Goal: Task Accomplishment & Management: Use online tool/utility

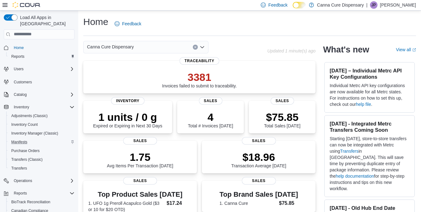
scroll to position [50, 0]
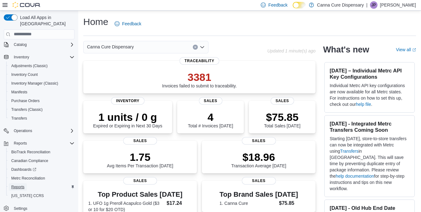
click at [18, 185] on span "Reports" at bounding box center [17, 187] width 13 height 5
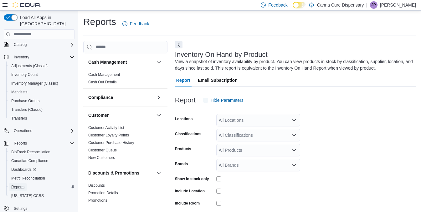
scroll to position [21, 0]
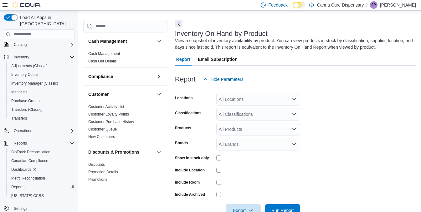
click at [245, 100] on div "All Locations" at bounding box center [258, 99] width 84 height 13
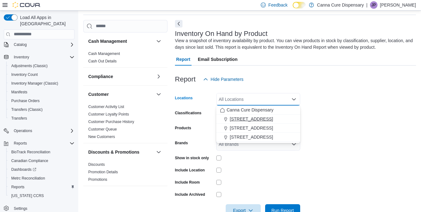
click at [249, 116] on span "[STREET_ADDRESS]" at bounding box center [251, 119] width 43 height 6
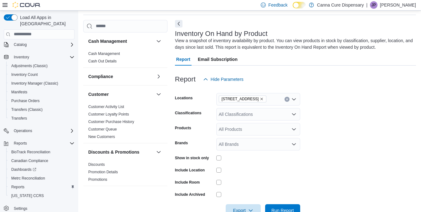
click at [333, 115] on form "Locations [STREET_ADDRESS] Classifications All Classifications Products All Pro…" at bounding box center [295, 151] width 241 height 131
click at [244, 113] on div "All Classifications" at bounding box center [258, 114] width 84 height 13
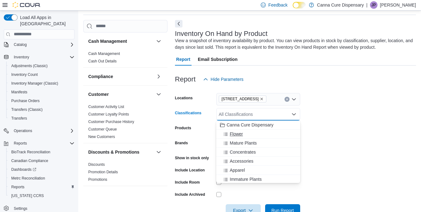
click at [231, 130] on button "Flower" at bounding box center [258, 134] width 84 height 9
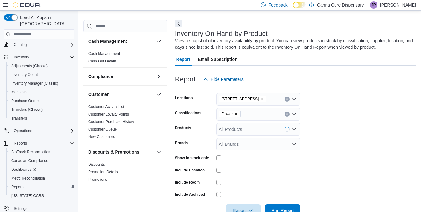
click at [338, 112] on form "Locations [STREET_ADDRESS] Classifications Flower Products All Products Brands …" at bounding box center [295, 151] width 241 height 131
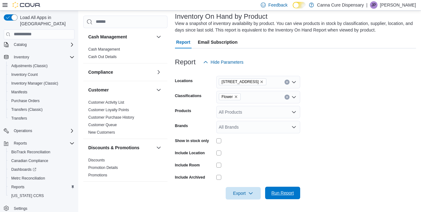
click at [285, 195] on span "Run Report" at bounding box center [282, 193] width 23 height 6
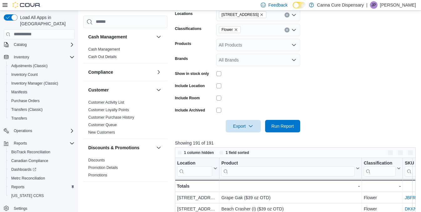
scroll to position [157, 0]
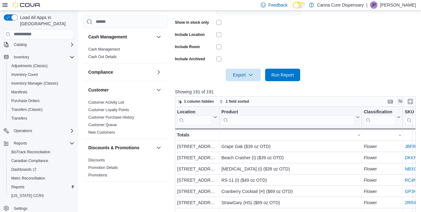
click at [402, 99] on button "Display options" at bounding box center [400, 102] width 8 height 8
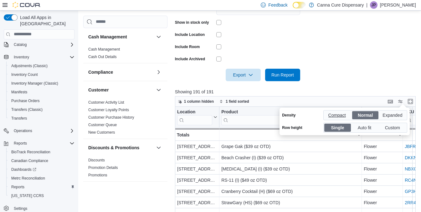
click at [342, 114] on span "Compact" at bounding box center [337, 115] width 19 height 9
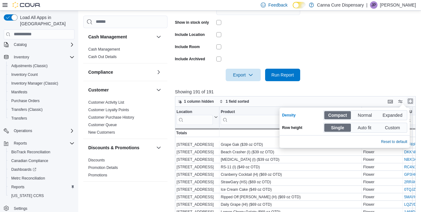
click at [414, 102] on button "Enter fullscreen" at bounding box center [410, 102] width 8 height 8
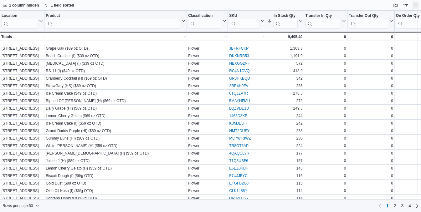
scroll to position [0, 0]
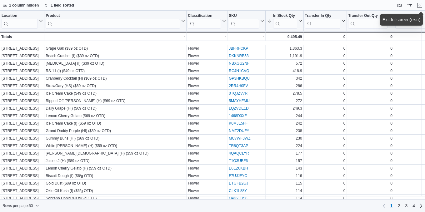
click at [140, 4] on div "1 column hidden 1 field sorted" at bounding box center [212, 5] width 425 height 11
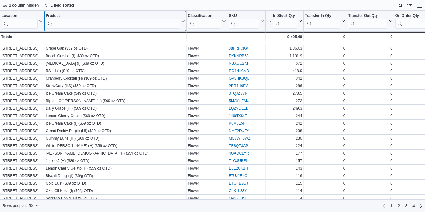
click at [128, 26] on input "search" at bounding box center [113, 24] width 134 height 10
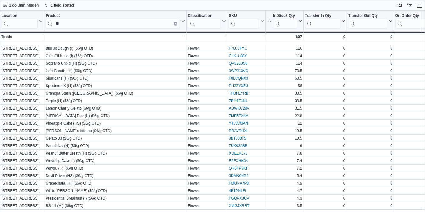
click at [382, 8] on div "1 column hidden 1 field sorted" at bounding box center [212, 5] width 425 height 11
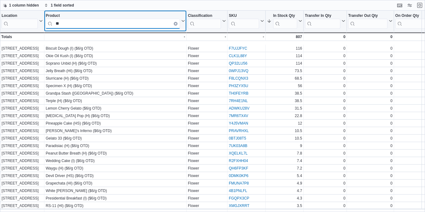
click at [112, 25] on input "**" at bounding box center [113, 24] width 134 height 10
type input "*"
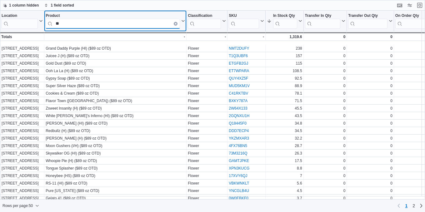
type input "*"
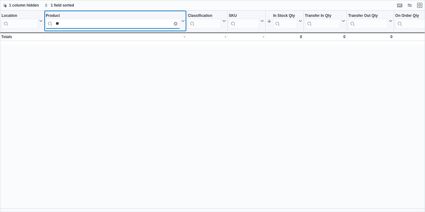
type input "*"
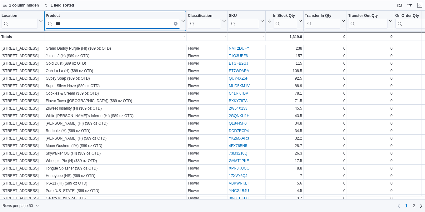
click at [92, 20] on input "***" at bounding box center [113, 24] width 134 height 10
type input "*"
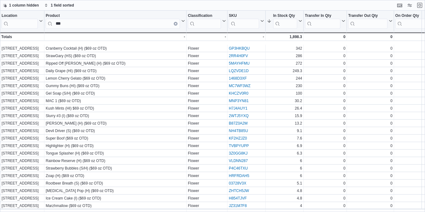
click at [256, 6] on div "1 column hidden 1 field sorted" at bounding box center [212, 5] width 425 height 11
click at [383, 5] on div "1 column hidden 1 field sorted" at bounding box center [212, 5] width 425 height 11
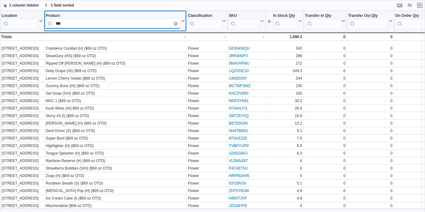
click at [155, 25] on input "***" at bounding box center [113, 24] width 134 height 10
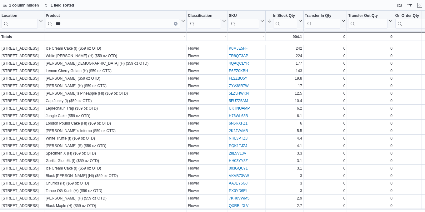
click at [388, 7] on div "1 column hidden 1 field sorted" at bounding box center [212, 5] width 425 height 11
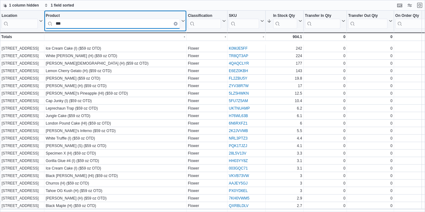
click at [110, 23] on input "***" at bounding box center [113, 24] width 134 height 10
type input "*"
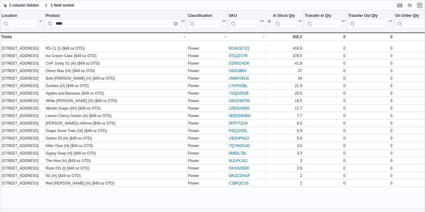
click at [379, 0] on div "1 column hidden 1 field sorted" at bounding box center [212, 5] width 425 height 11
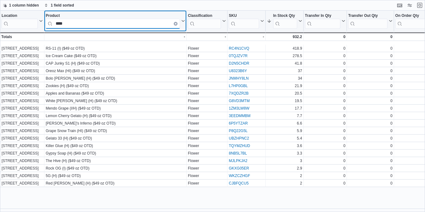
click at [108, 24] on input "***" at bounding box center [113, 24] width 134 height 10
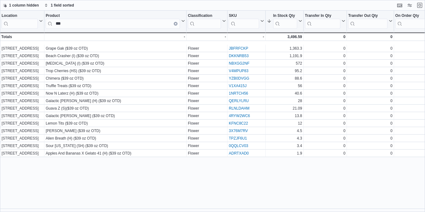
click at [385, 166] on div "Location Click to view column header actions Product *** Click to view column h…" at bounding box center [212, 112] width 425 height 202
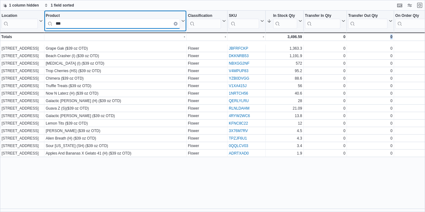
click at [135, 23] on input "***" at bounding box center [113, 24] width 134 height 10
type input "*"
type input "**"
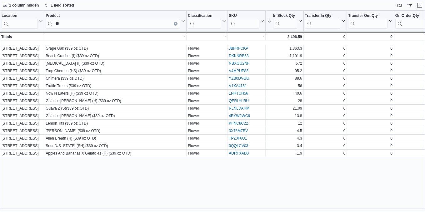
click at [403, 172] on div "Location Click to view column header actions Product ** Click to view column he…" at bounding box center [212, 112] width 425 height 202
click at [418, 5] on button "Exit fullscreen" at bounding box center [420, 5] width 8 height 8
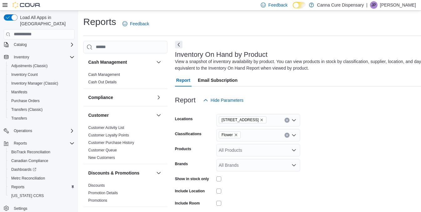
click at [237, 134] on icon "Remove Flower from selection in this group" at bounding box center [236, 135] width 4 height 4
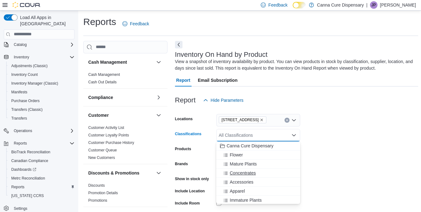
click at [239, 170] on button "Concentrates" at bounding box center [258, 173] width 84 height 9
click at [368, 122] on form "Locations [STREET_ADDRESS] Classifications Concentrates Combo box. Selected. Co…" at bounding box center [296, 172] width 243 height 131
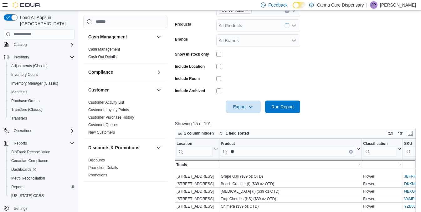
scroll to position [132, 0]
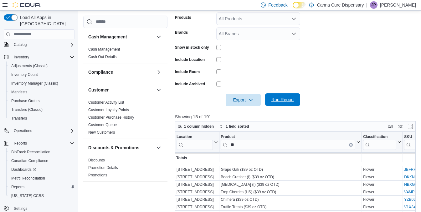
click at [277, 99] on span "Run Report" at bounding box center [282, 100] width 23 height 6
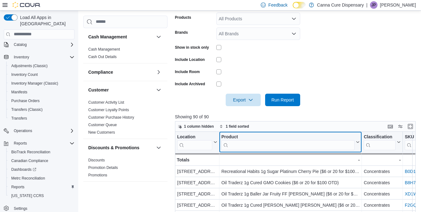
click at [278, 144] on input "search" at bounding box center [287, 145] width 133 height 10
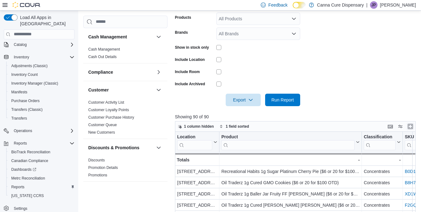
click at [410, 127] on button "Enter fullscreen" at bounding box center [410, 127] width 8 height 8
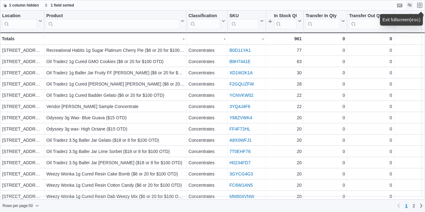
click at [409, 6] on button "Display options" at bounding box center [410, 5] width 8 height 8
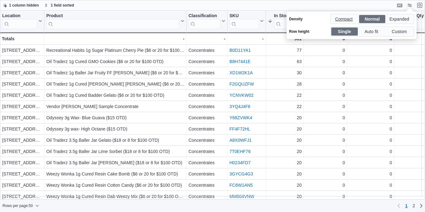
click at [341, 19] on span "Compact" at bounding box center [344, 18] width 19 height 9
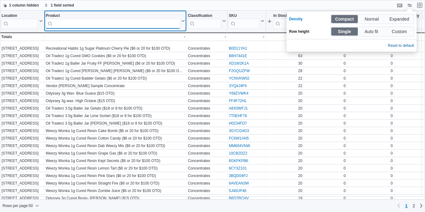
click at [164, 23] on input "search" at bounding box center [113, 24] width 134 height 10
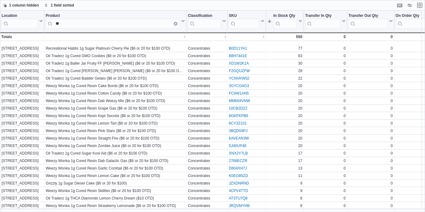
click at [200, 5] on div "1 column hidden 1 field sorted" at bounding box center [212, 5] width 425 height 11
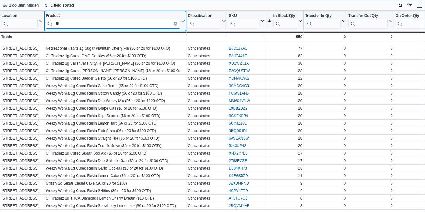
click at [142, 24] on input "**" at bounding box center [113, 24] width 134 height 10
type input "*"
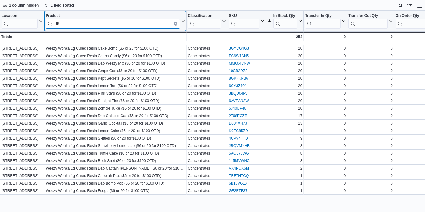
type input "*"
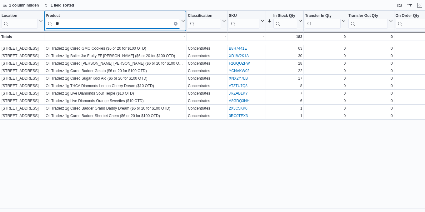
type input "*"
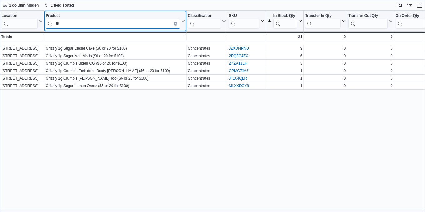
type input "*"
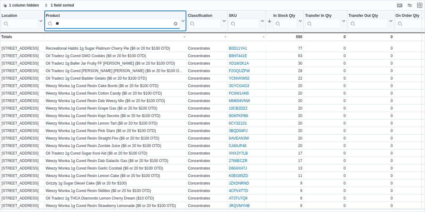
type input "*"
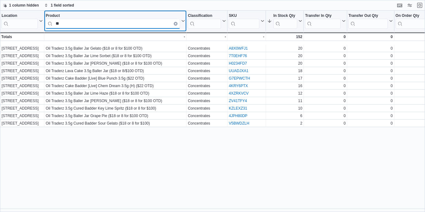
type input "*"
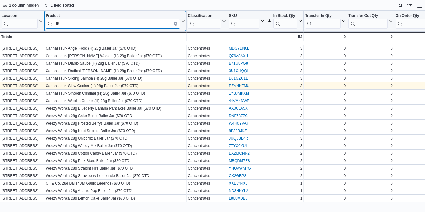
type input "*"
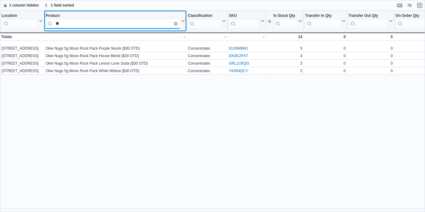
type input "*"
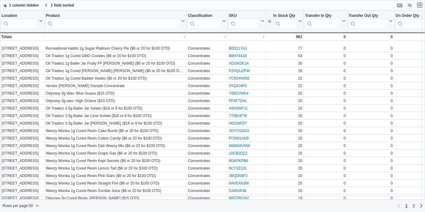
click at [420, 3] on button "Exit fullscreen" at bounding box center [420, 5] width 8 height 8
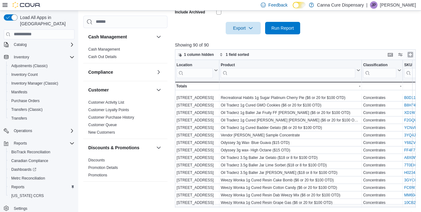
scroll to position [204, 0]
click at [411, 53] on button "Enter fullscreen" at bounding box center [410, 54] width 8 height 8
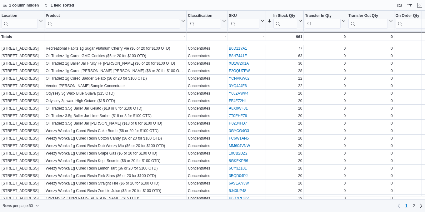
click at [356, 6] on div "1 column hidden 1 field sorted" at bounding box center [212, 5] width 425 height 11
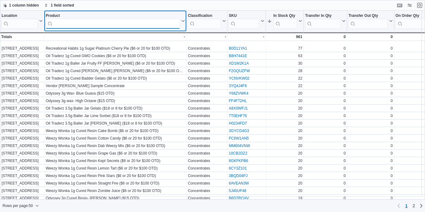
click at [148, 25] on input "search" at bounding box center [113, 24] width 134 height 10
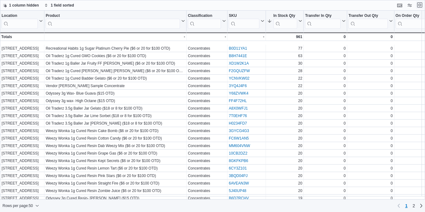
click at [420, 7] on button "Exit fullscreen" at bounding box center [420, 5] width 8 height 8
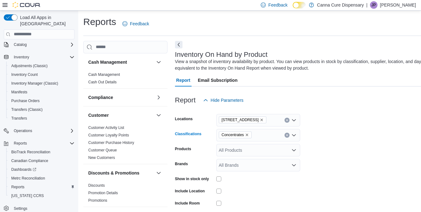
click at [245, 134] on icon "Remove Concentrates from selection in this group" at bounding box center [247, 135] width 4 height 4
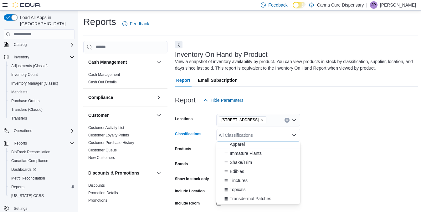
scroll to position [47, 0]
click at [245, 160] on span "Shake/Trim" at bounding box center [241, 162] width 22 height 6
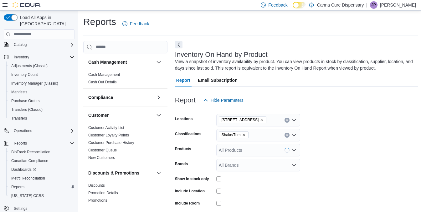
click at [373, 142] on form "Locations [STREET_ADDRESS] Classifications Shake/Trim Products All Products Bra…" at bounding box center [296, 172] width 243 height 131
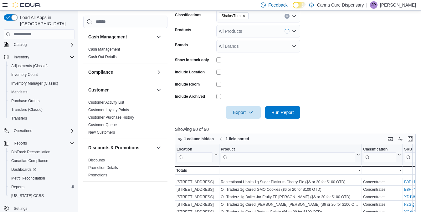
scroll to position [143, 0]
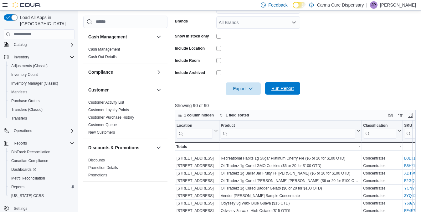
click at [280, 92] on span "Run Report" at bounding box center [282, 88] width 23 height 6
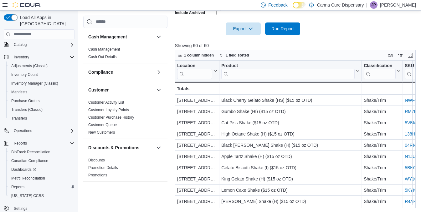
scroll to position [203, 0]
click at [404, 53] on button "Display options" at bounding box center [400, 55] width 8 height 8
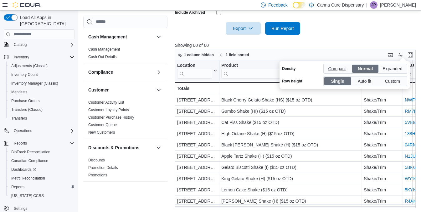
click at [330, 68] on span "Compact" at bounding box center [337, 68] width 19 height 9
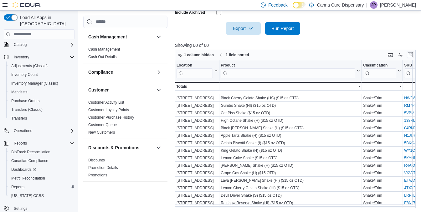
click at [412, 53] on button "Enter fullscreen" at bounding box center [410, 55] width 8 height 8
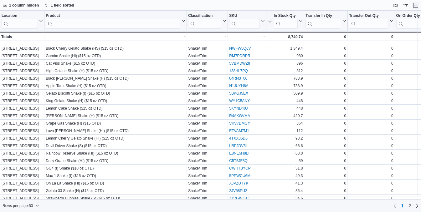
scroll to position [0, 0]
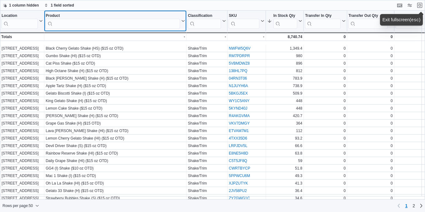
click at [159, 26] on input "search" at bounding box center [113, 24] width 134 height 10
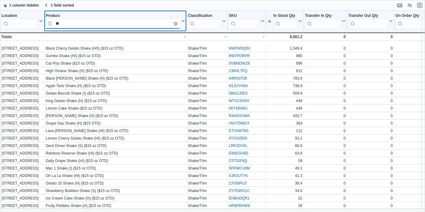
type input "*"
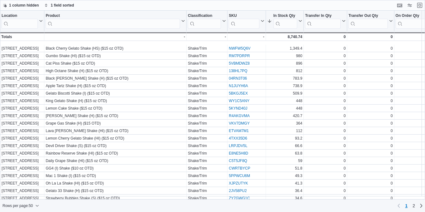
click at [182, 6] on div "1 column hidden 1 field sorted" at bounding box center [212, 5] width 425 height 11
click at [353, 9] on div "1 column hidden 1 field sorted" at bounding box center [212, 5] width 425 height 11
click at [420, 5] on button "Exit fullscreen" at bounding box center [420, 5] width 8 height 8
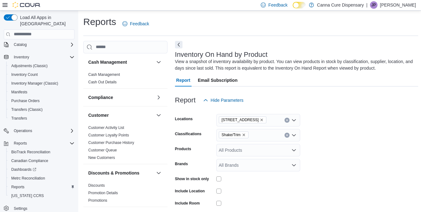
click at [243, 135] on icon "Remove Shake/Trim from selection in this group" at bounding box center [244, 135] width 4 height 4
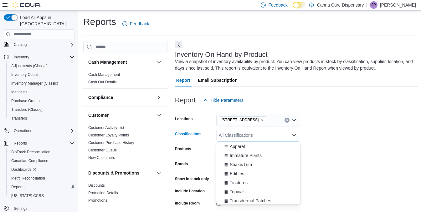
scroll to position [45, 0]
click at [240, 174] on span "Edibles" at bounding box center [237, 173] width 14 height 6
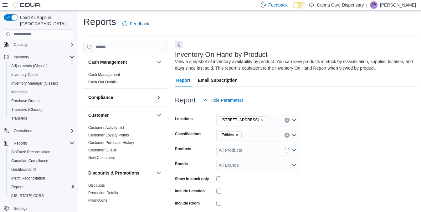
click at [310, 154] on form "Locations [STREET_ADDRESS] Classifications Edibles Products All Products Brands…" at bounding box center [296, 172] width 243 height 131
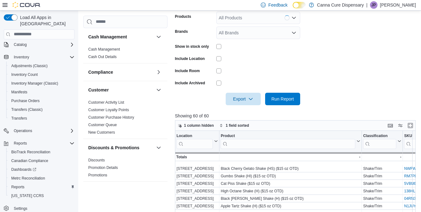
scroll to position [159, 0]
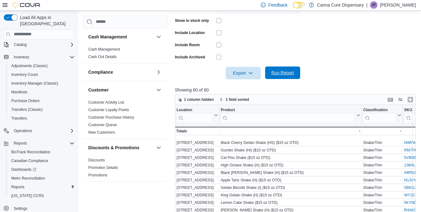
click at [278, 67] on span "Run Report" at bounding box center [283, 73] width 28 height 13
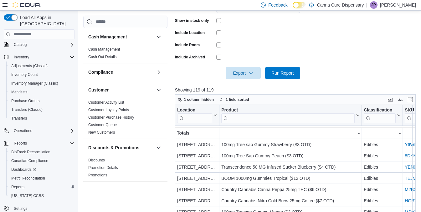
scroll to position [215, 0]
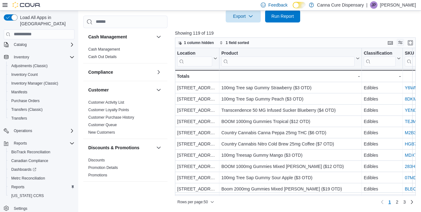
click at [400, 42] on button "Display options" at bounding box center [400, 43] width 8 height 8
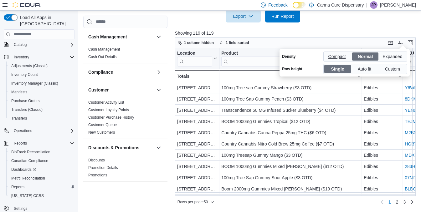
click at [331, 53] on span "Compact" at bounding box center [337, 56] width 19 height 9
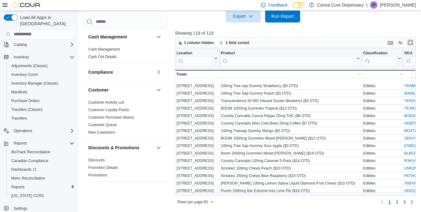
click at [412, 41] on button "Enter fullscreen" at bounding box center [410, 43] width 8 height 8
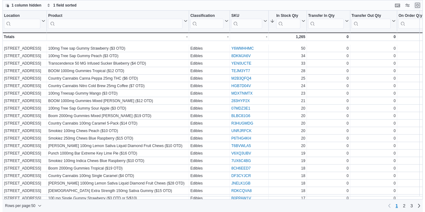
scroll to position [0, 0]
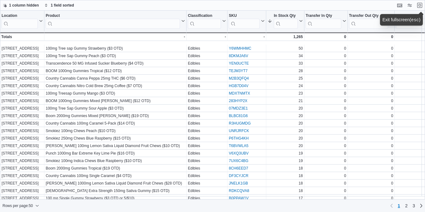
click at [270, 2] on div "1 column hidden 1 field sorted" at bounding box center [212, 5] width 425 height 11
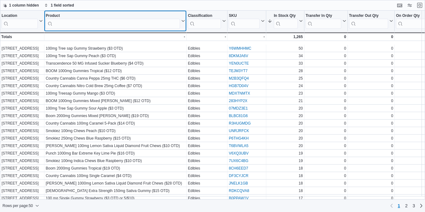
click at [93, 24] on input "search" at bounding box center [113, 24] width 134 height 10
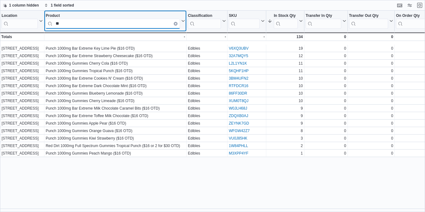
type input "*"
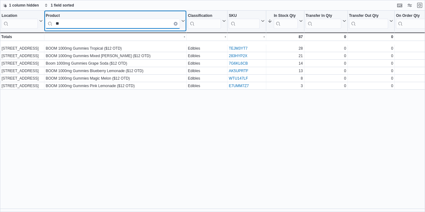
type input "*"
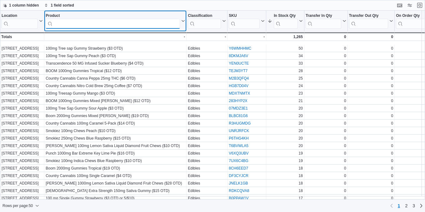
type input "*"
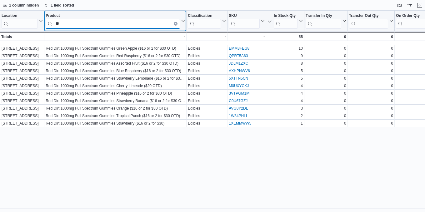
type input "*"
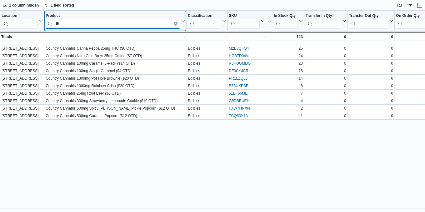
type input "*"
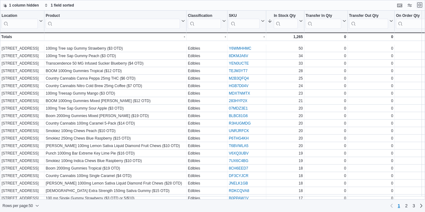
click at [420, 6] on button "Exit fullscreen" at bounding box center [420, 5] width 8 height 8
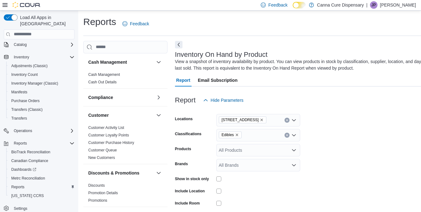
scroll to position [155, 0]
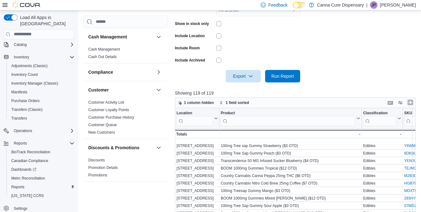
click at [413, 102] on button "Enter fullscreen" at bounding box center [410, 103] width 8 height 8
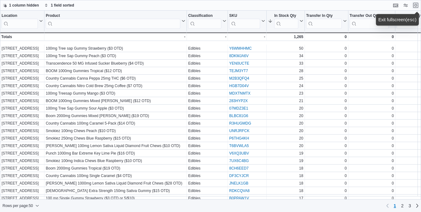
scroll to position [0, 0]
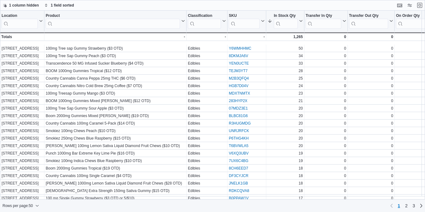
click at [388, 7] on div "1 column hidden 1 field sorted" at bounding box center [212, 5] width 425 height 11
click at [417, 7] on button "Exit fullscreen" at bounding box center [420, 5] width 8 height 8
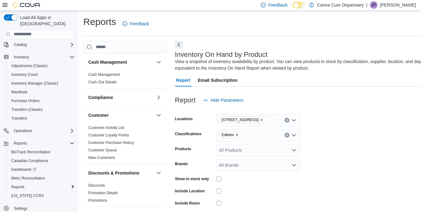
click at [236, 135] on icon "Remove Edibles from selection in this group" at bounding box center [237, 135] width 4 height 4
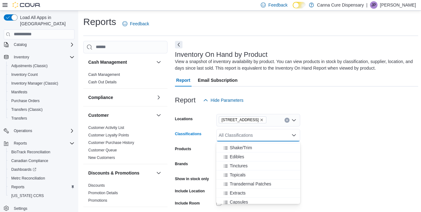
scroll to position [63, 0]
click at [236, 190] on span "Extracts" at bounding box center [238, 192] width 16 height 6
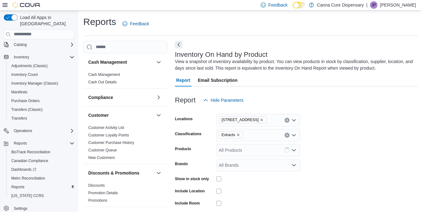
click at [339, 124] on form "Locations [STREET_ADDRESS] Classifications Extracts Products All Products Brand…" at bounding box center [296, 172] width 243 height 131
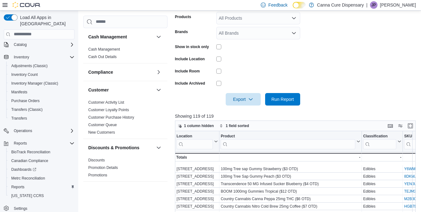
scroll to position [142, 0]
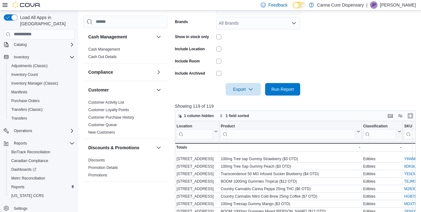
click at [289, 83] on div at bounding box center [296, 80] width 243 height 5
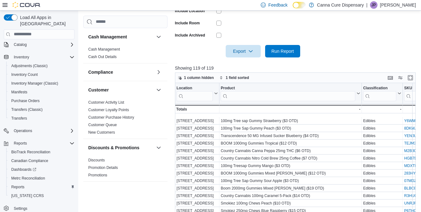
scroll to position [181, 0]
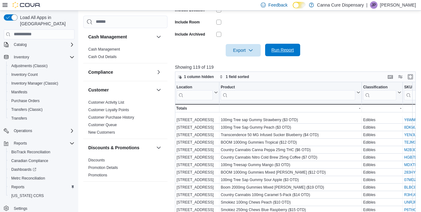
click at [289, 54] on span "Run Report" at bounding box center [283, 50] width 28 height 13
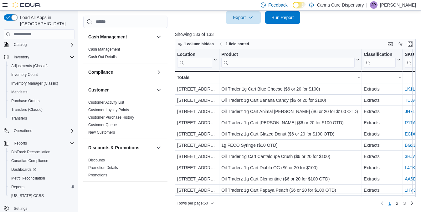
scroll to position [215, 0]
click at [411, 41] on button "Enter fullscreen" at bounding box center [410, 44] width 8 height 8
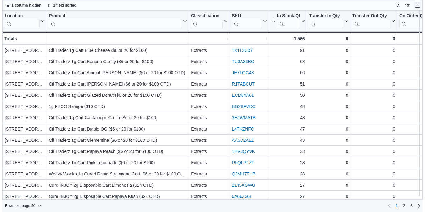
scroll to position [0, 0]
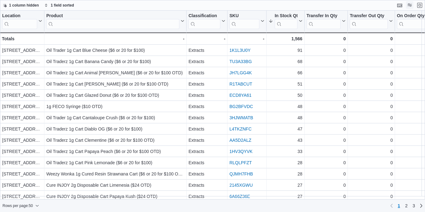
click at [410, 2] on button "Display options" at bounding box center [410, 5] width 8 height 8
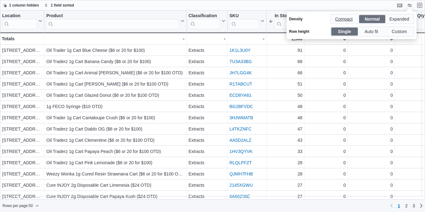
click at [344, 20] on span "Compact" at bounding box center [344, 18] width 19 height 9
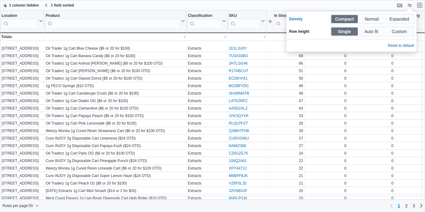
click at [148, 6] on div "1 column hidden 1 field sorted" at bounding box center [212, 5] width 425 height 11
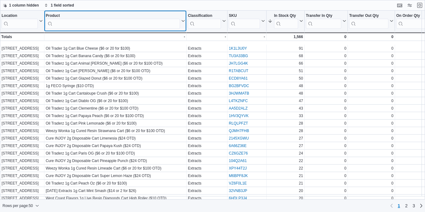
click at [134, 24] on input "search" at bounding box center [113, 24] width 134 height 10
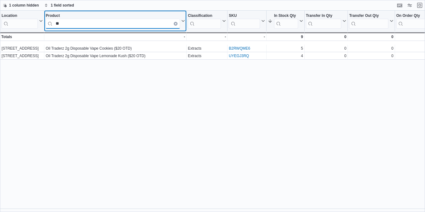
type input "*"
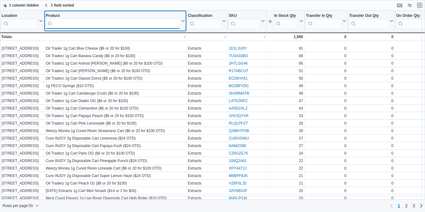
type input "*"
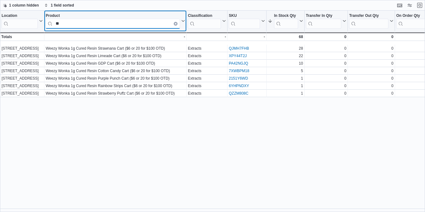
type input "*"
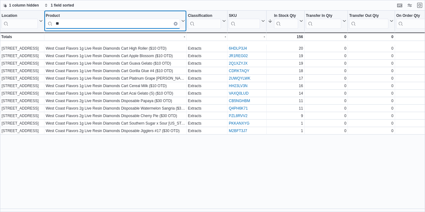
type input "*"
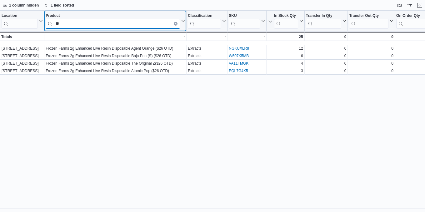
type input "*"
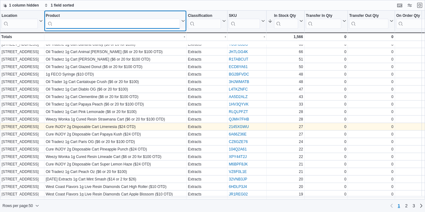
scroll to position [0, 1]
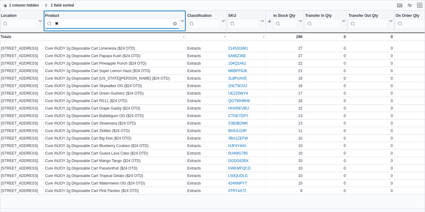
type input "*"
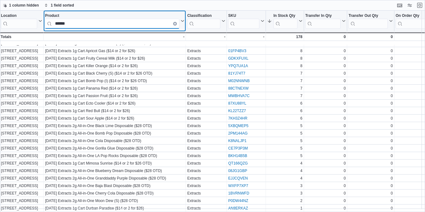
scroll to position [38, 1]
type input "*"
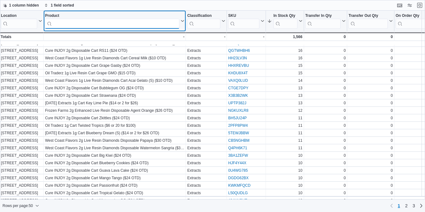
scroll to position [223, 1]
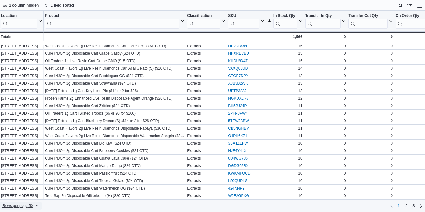
click at [33, 207] on span "Rows per page : 50" at bounding box center [18, 206] width 30 height 5
click at [35, 196] on span "100 rows" at bounding box center [29, 193] width 20 height 5
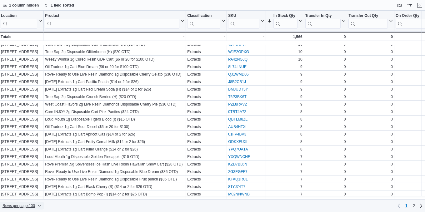
scroll to position [365, 1]
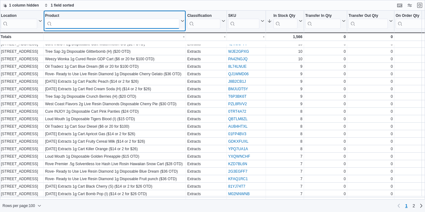
click at [95, 20] on input "search" at bounding box center [112, 24] width 134 height 10
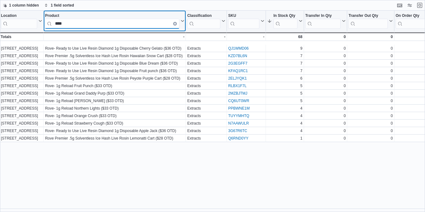
scroll to position [0, 1]
type input "*"
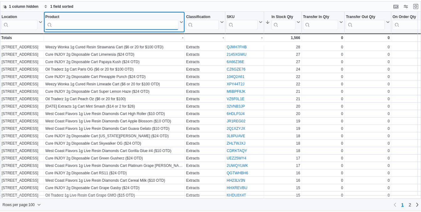
scroll to position [0, 0]
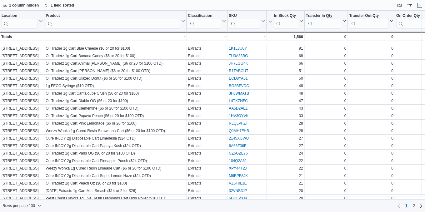
click at [384, 6] on div "1 column hidden 1 field sorted" at bounding box center [212, 5] width 425 height 11
click at [417, 4] on button "Exit fullscreen" at bounding box center [420, 5] width 8 height 8
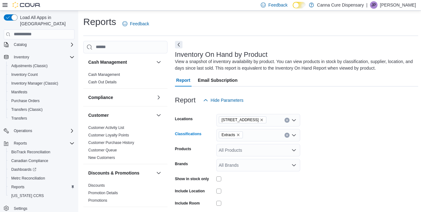
click at [239, 135] on icon "Remove Extracts from selection in this group" at bounding box center [238, 135] width 4 height 4
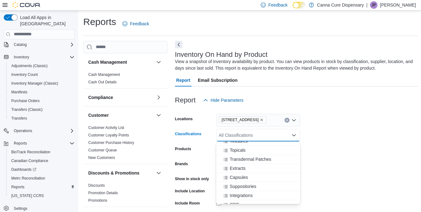
scroll to position [110, 0]
click at [240, 190] on span "Preroll" at bounding box center [236, 190] width 13 height 6
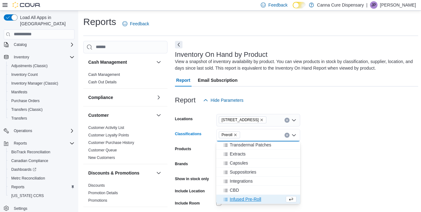
scroll to position [101, 0]
click at [242, 198] on span "Infused Pre-Roll" at bounding box center [245, 199] width 31 height 6
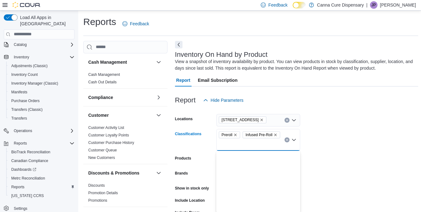
scroll to position [0, 0]
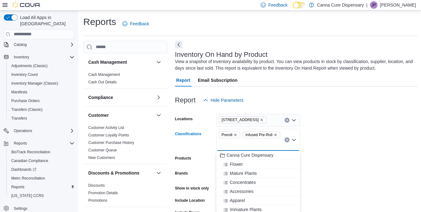
click at [326, 155] on form "Locations [STREET_ADDRESS] Classifications Preroll Infused Pre-Roll Combo box. …" at bounding box center [296, 177] width 243 height 141
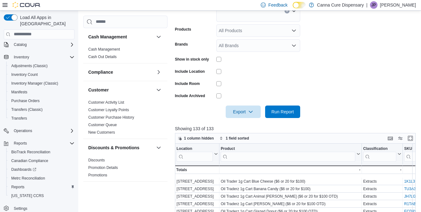
scroll to position [159, 0]
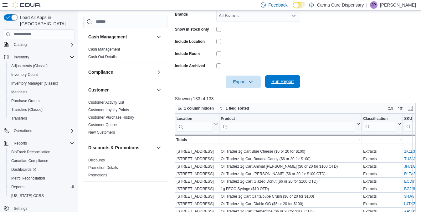
click at [284, 77] on span "Run Report" at bounding box center [283, 81] width 28 height 13
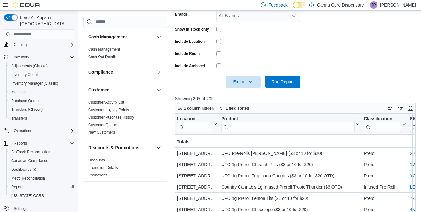
click at [413, 108] on button "Enter fullscreen" at bounding box center [410, 108] width 8 height 8
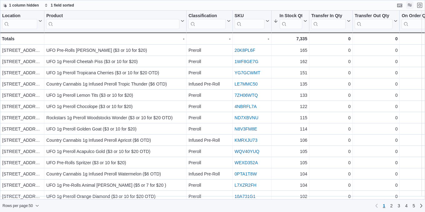
click at [410, 7] on button "Display options" at bounding box center [410, 5] width 8 height 8
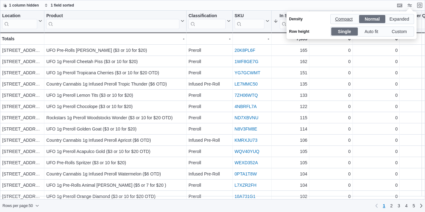
click at [348, 17] on span "Compact" at bounding box center [344, 18] width 19 height 9
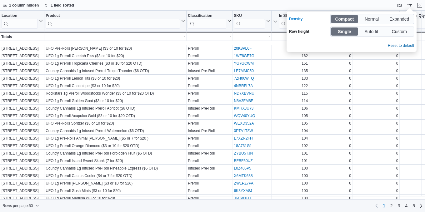
click at [306, 3] on div "1 column hidden 1 field sorted" at bounding box center [212, 5] width 425 height 11
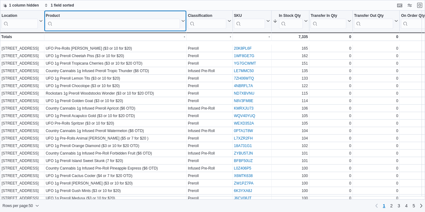
click at [124, 19] on input "search" at bounding box center [113, 24] width 134 height 10
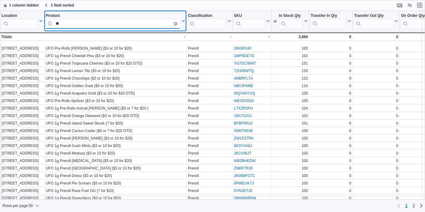
type input "*"
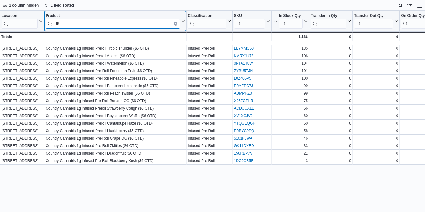
type input "*"
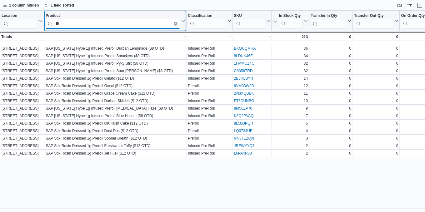
type input "*"
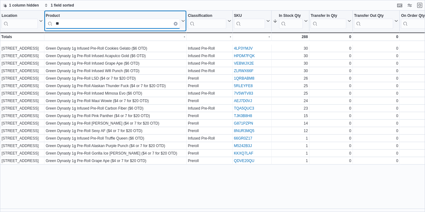
type input "*"
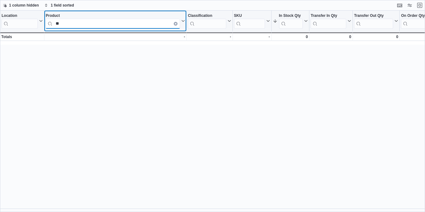
type input "*"
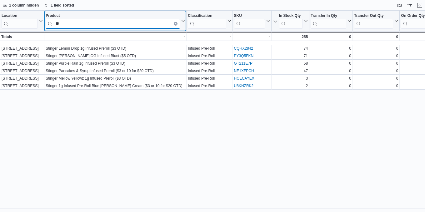
type input "*"
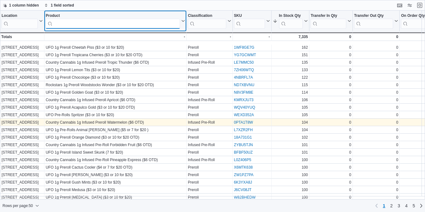
scroll to position [8, 0]
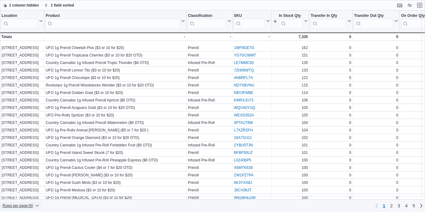
click at [22, 205] on span "Rows per page : 50" at bounding box center [18, 206] width 30 height 5
click at [29, 192] on span "100 rows" at bounding box center [29, 193] width 20 height 5
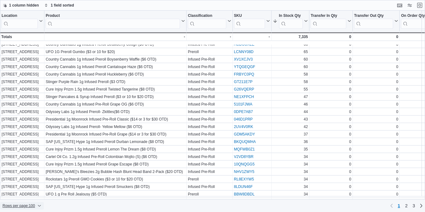
scroll to position [357, 0]
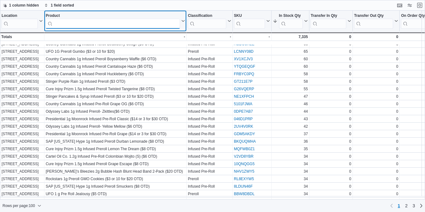
click at [123, 23] on input "search" at bounding box center [113, 24] width 134 height 10
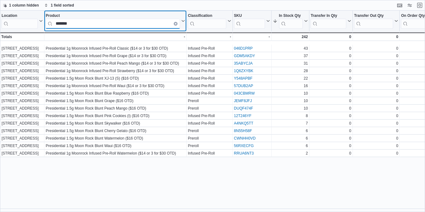
scroll to position [0, 0]
type input "*"
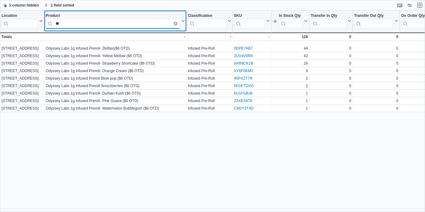
type input "*"
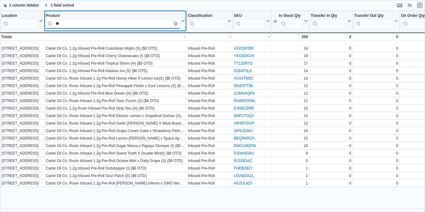
type input "*"
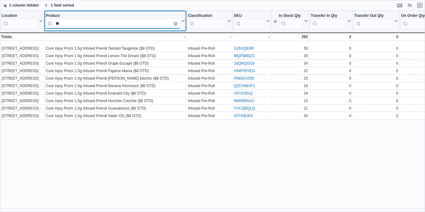
type input "*"
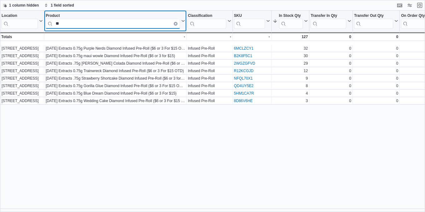
type input "*"
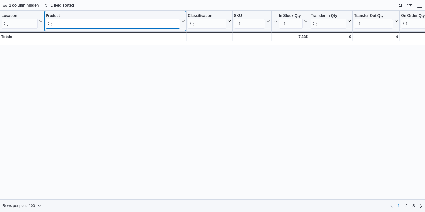
scroll to position [599, 0]
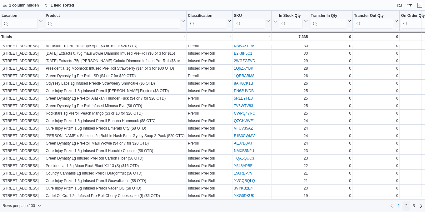
click at [406, 207] on span "2" at bounding box center [406, 206] width 3 height 6
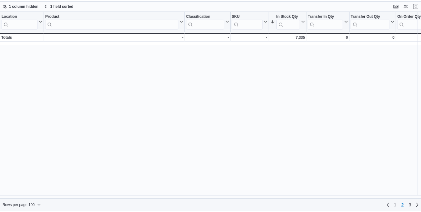
scroll to position [0, 0]
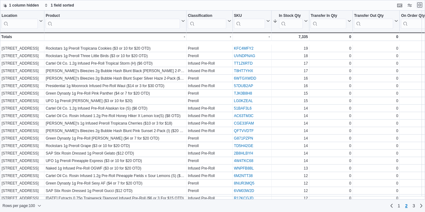
click at [418, 3] on button "Exit fullscreen" at bounding box center [420, 5] width 8 height 8
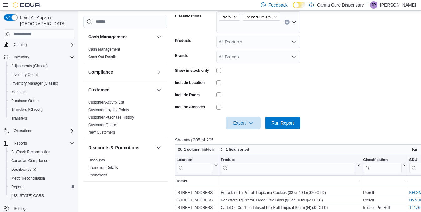
scroll to position [118, 0]
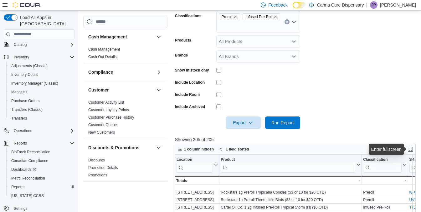
click at [412, 137] on p "Showing 205 of 205" at bounding box center [296, 140] width 243 height 6
click at [401, 148] on button "Display options" at bounding box center [400, 149] width 8 height 8
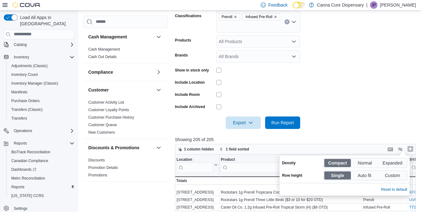
click at [411, 148] on button "Enter fullscreen" at bounding box center [410, 149] width 8 height 8
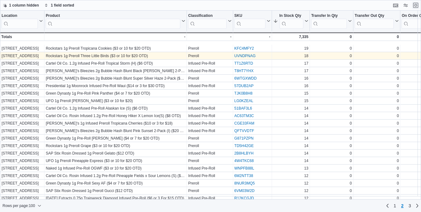
scroll to position [0, 0]
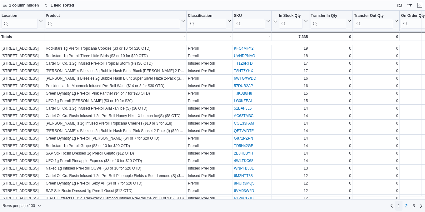
click at [398, 205] on span "1" at bounding box center [399, 206] width 3 height 6
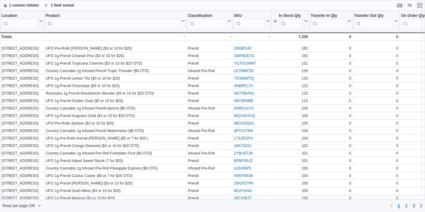
click at [383, 3] on div "1 column hidden 1 field sorted" at bounding box center [212, 5] width 425 height 11
click at [420, 7] on button "Exit fullscreen" at bounding box center [420, 5] width 8 height 8
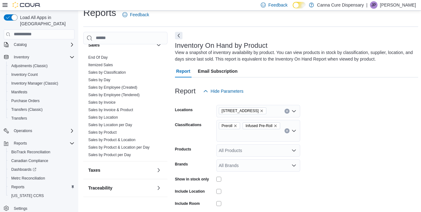
scroll to position [9, 0]
click at [117, 129] on span "Sales by Product" at bounding box center [125, 133] width 79 height 8
click at [111, 131] on link "Sales by Product" at bounding box center [102, 132] width 28 height 4
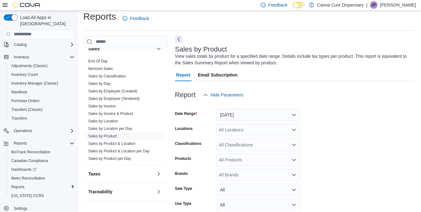
scroll to position [21, 0]
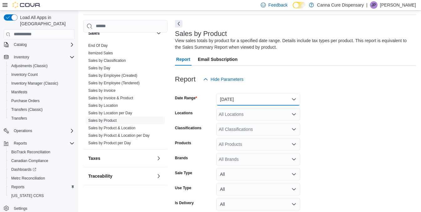
click at [241, 101] on button "[DATE]" at bounding box center [258, 99] width 84 height 13
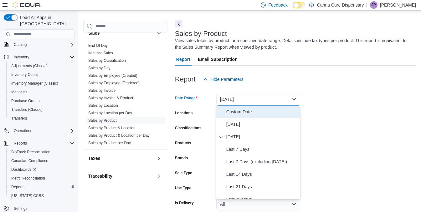
click at [238, 111] on span "Custom Date" at bounding box center [261, 112] width 71 height 8
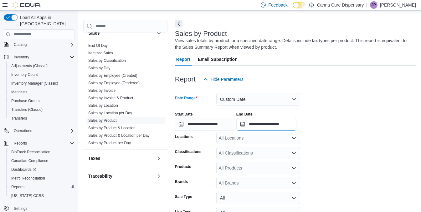
click at [252, 123] on input "**********" at bounding box center [266, 124] width 60 height 13
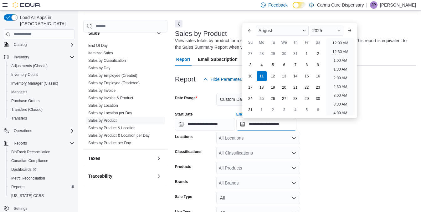
scroll to position [344, 0]
click at [248, 78] on div "10" at bounding box center [250, 76] width 11 height 11
type input "**********"
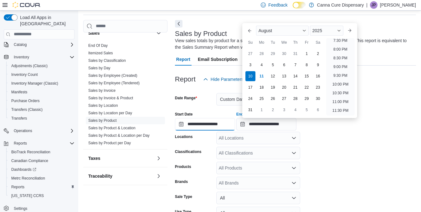
click at [181, 124] on input "**********" at bounding box center [205, 124] width 60 height 13
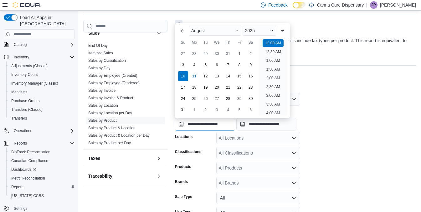
scroll to position [19, 0]
click at [195, 61] on div "4" at bounding box center [194, 64] width 11 height 11
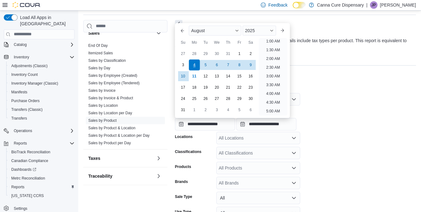
type input "**********"
click at [355, 154] on form "**********" at bounding box center [295, 169] width 241 height 166
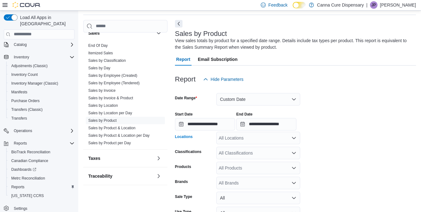
click at [278, 143] on div "All Locations" at bounding box center [258, 138] width 84 height 13
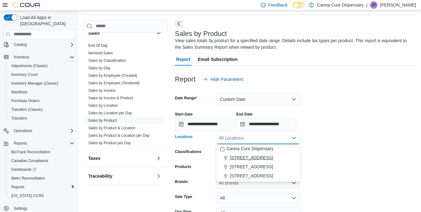
click at [248, 156] on span "[STREET_ADDRESS]" at bounding box center [251, 158] width 43 height 6
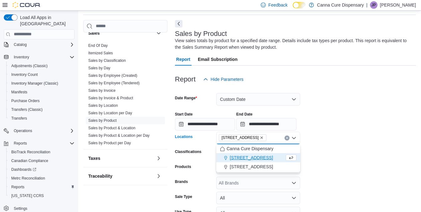
click at [341, 146] on form "**********" at bounding box center [295, 169] width 241 height 166
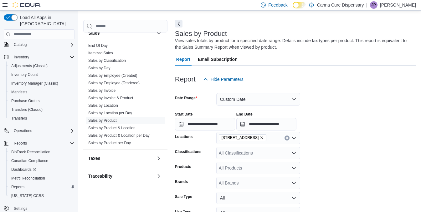
scroll to position [73, 0]
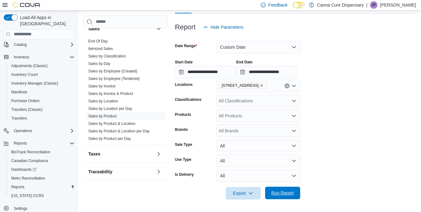
click at [286, 192] on span "Run Report" at bounding box center [282, 193] width 23 height 6
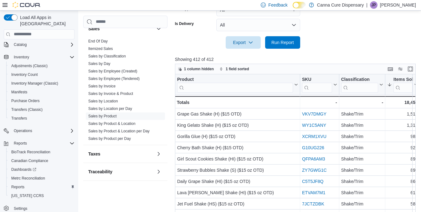
scroll to position [225, 0]
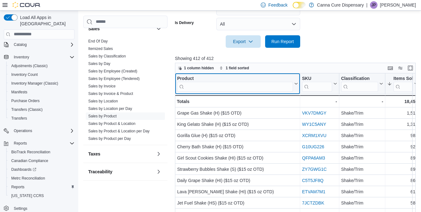
click at [268, 86] on input "search" at bounding box center [235, 87] width 116 height 10
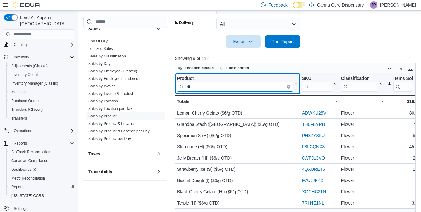
type input "*"
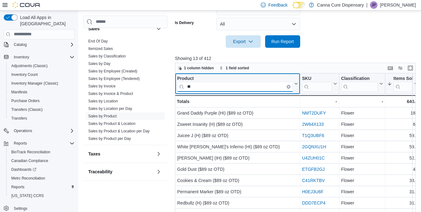
type input "*"
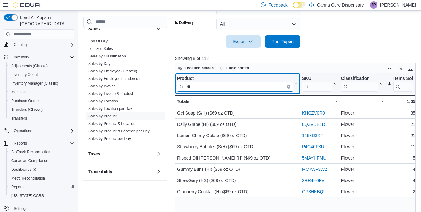
type input "*"
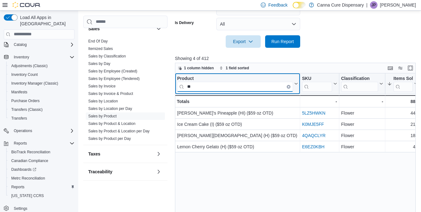
type input "*"
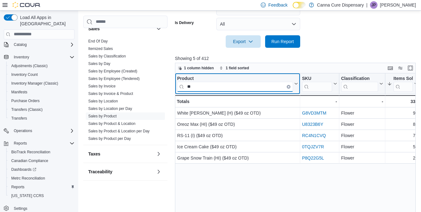
type input "*"
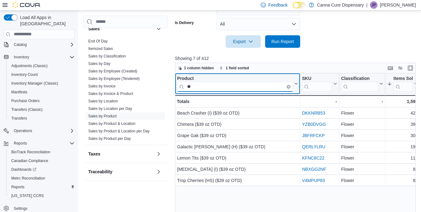
type input "**"
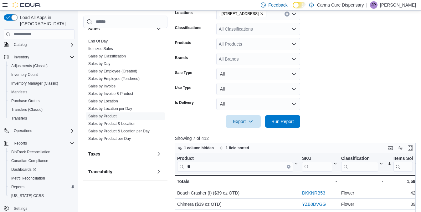
scroll to position [144, 0]
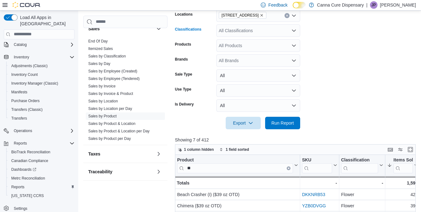
click at [251, 30] on div "All Classifications" at bounding box center [258, 30] width 84 height 13
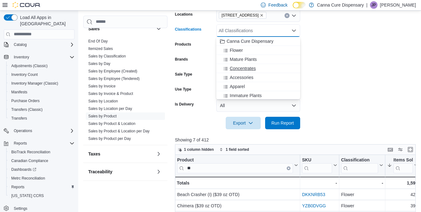
click at [243, 69] on span "Concentrates" at bounding box center [243, 68] width 26 height 6
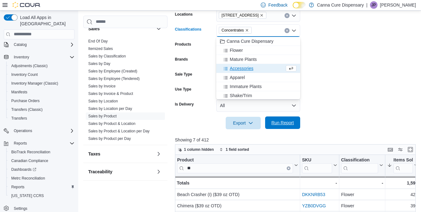
click at [284, 121] on span "Run Report" at bounding box center [282, 123] width 23 height 6
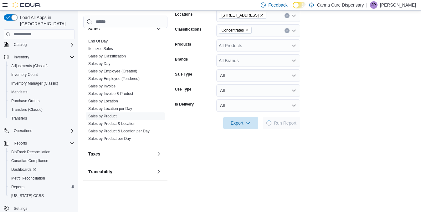
click at [333, 108] on form "**********" at bounding box center [295, 46] width 241 height 166
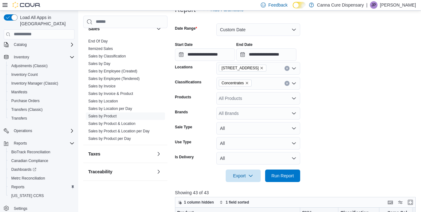
scroll to position [90, 0]
click at [247, 85] on span "Concentrates" at bounding box center [234, 83] width 27 height 6
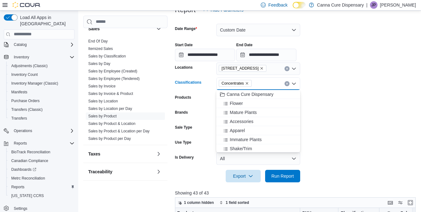
click at [247, 84] on icon "Remove Concentrates from selection in this group" at bounding box center [247, 84] width 4 height 4
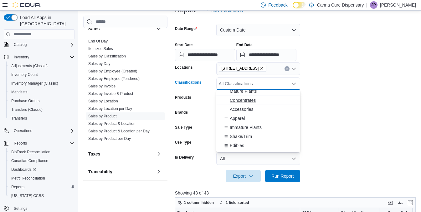
scroll to position [22, 0]
click at [245, 136] on span "Shake/Trim" at bounding box center [241, 136] width 22 height 6
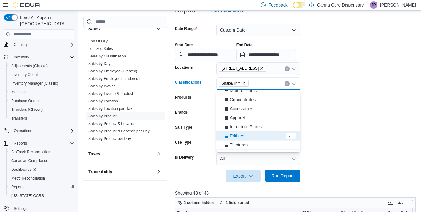
click at [276, 181] on span "Run Report" at bounding box center [283, 176] width 28 height 13
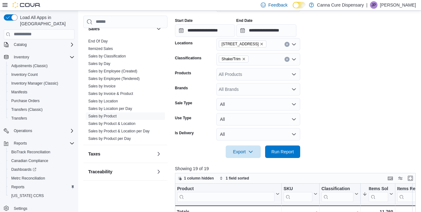
scroll to position [94, 0]
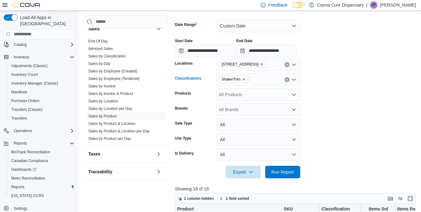
click at [246, 82] on span "Shake/Trim" at bounding box center [234, 79] width 30 height 7
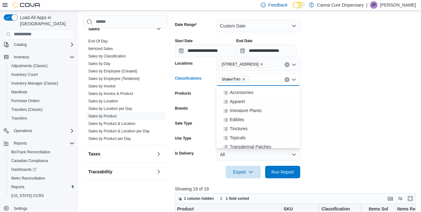
scroll to position [35, 0]
click at [237, 119] on span "Edibles" at bounding box center [237, 119] width 14 height 6
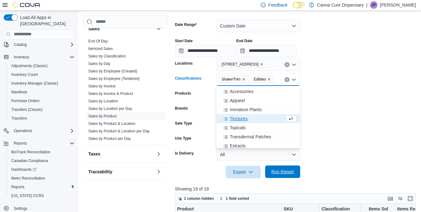
click at [289, 176] on span "Run Report" at bounding box center [283, 172] width 28 height 13
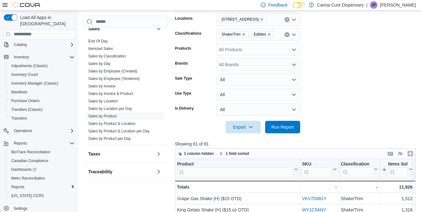
scroll to position [139, 0]
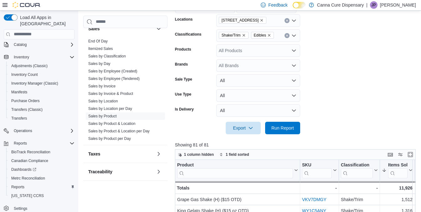
click at [244, 36] on icon "Remove Shake/Trim from selection in this group" at bounding box center [244, 35] width 4 height 4
click at [283, 128] on span "Run Report" at bounding box center [282, 128] width 23 height 6
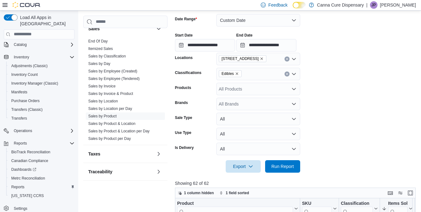
scroll to position [97, 0]
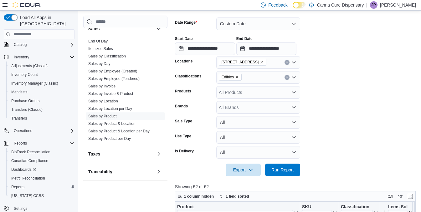
click at [235, 78] on icon "Remove Edibles from selection in this group" at bounding box center [237, 77] width 4 height 4
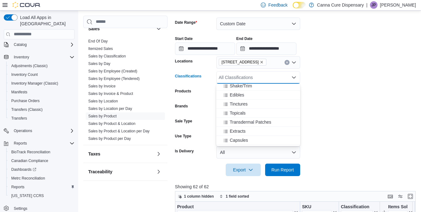
scroll to position [66, 0]
click at [243, 129] on span "Extracts" at bounding box center [238, 131] width 16 height 6
click at [273, 165] on span "Run Report" at bounding box center [283, 170] width 28 height 13
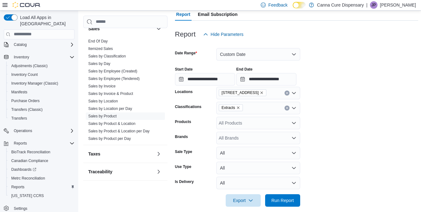
scroll to position [61, 0]
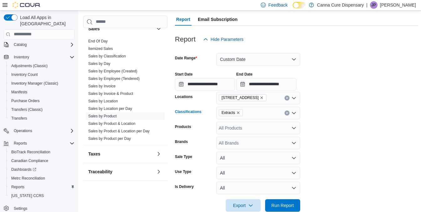
click at [237, 110] on span "Extracts" at bounding box center [230, 113] width 18 height 6
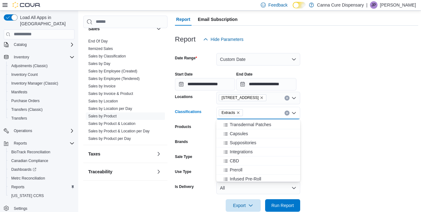
scroll to position [101, 0]
click at [241, 168] on span "Preroll" at bounding box center [236, 168] width 13 height 6
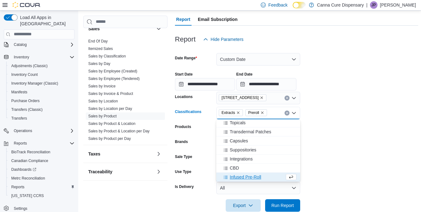
click at [242, 176] on span "Infused Pre-Roll" at bounding box center [245, 177] width 31 height 6
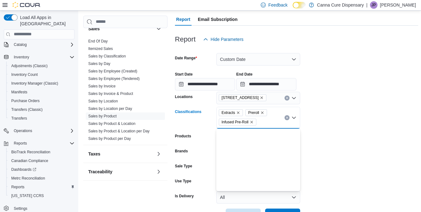
scroll to position [0, 0]
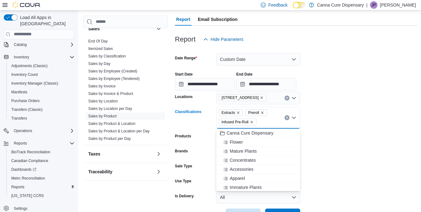
click at [238, 114] on icon "Remove Extracts from selection in this group" at bounding box center [238, 113] width 3 height 3
click at [322, 147] on form "**********" at bounding box center [296, 134] width 243 height 176
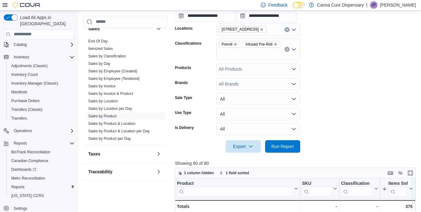
scroll to position [130, 0]
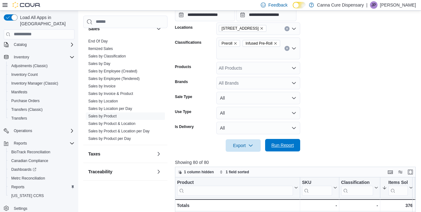
click at [286, 144] on span "Run Report" at bounding box center [282, 145] width 23 height 6
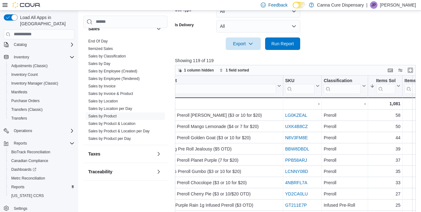
scroll to position [0, 17]
